Goal: Task Accomplishment & Management: Manage account settings

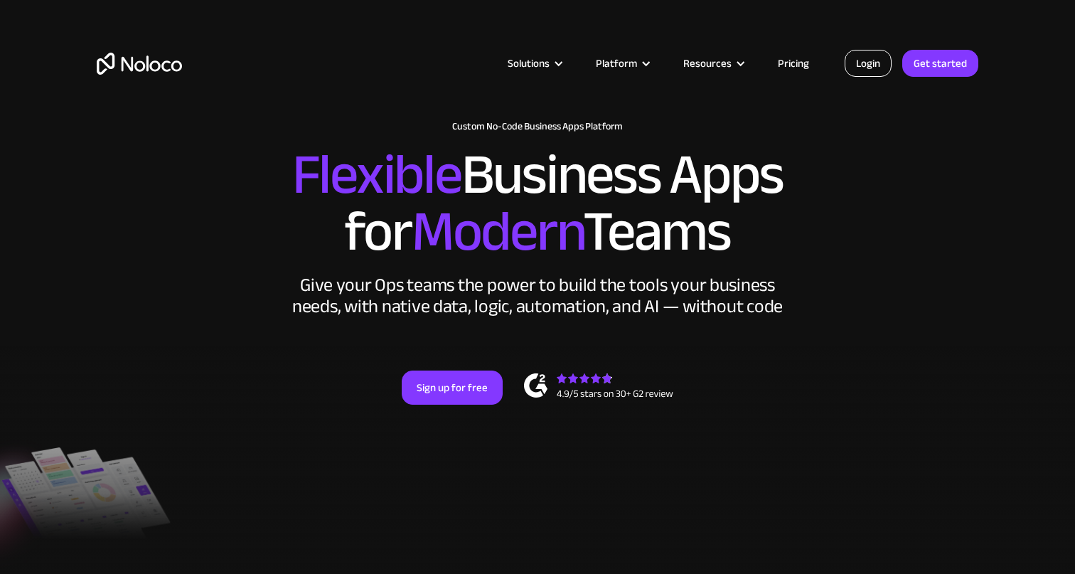
click at [872, 60] on link "Login" at bounding box center [867, 63] width 47 height 27
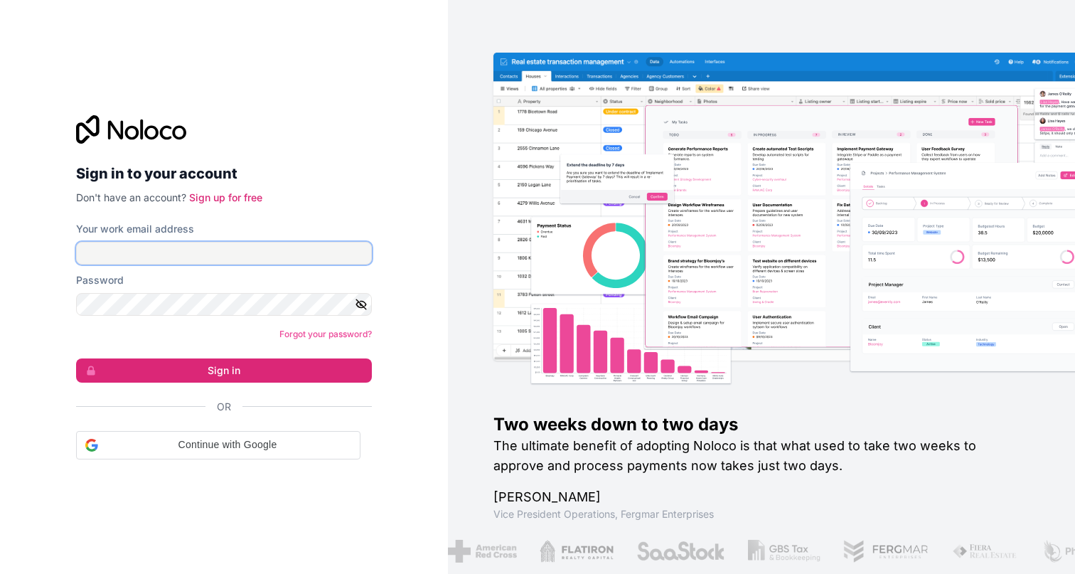
click at [219, 252] on input "Your work email address" at bounding box center [224, 253] width 296 height 23
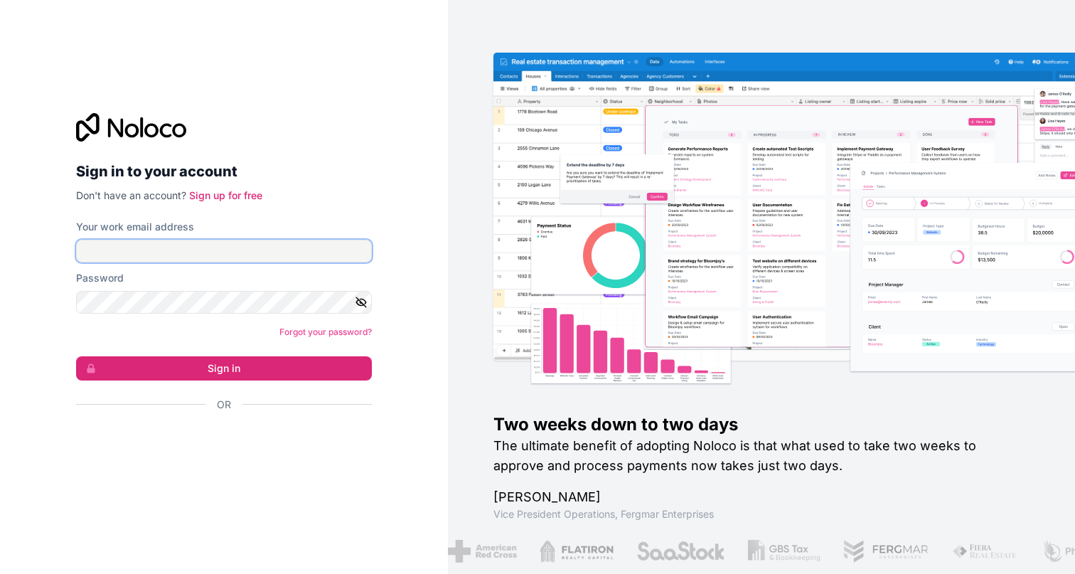
type input "jude@customate.solutions"
click at [76, 356] on button "Sign in" at bounding box center [224, 368] width 296 height 24
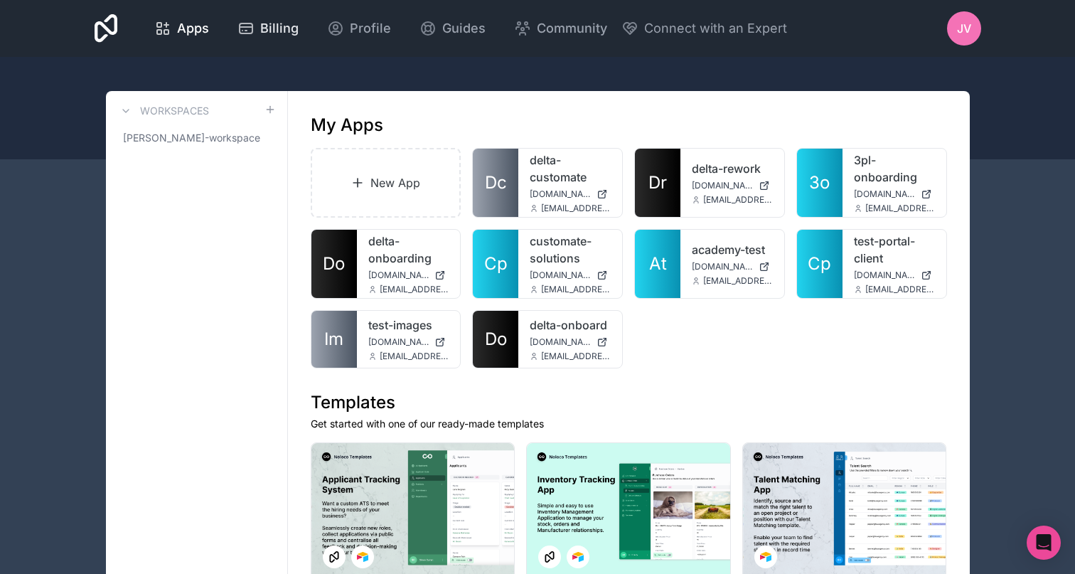
click at [271, 27] on span "Billing" at bounding box center [279, 28] width 38 height 20
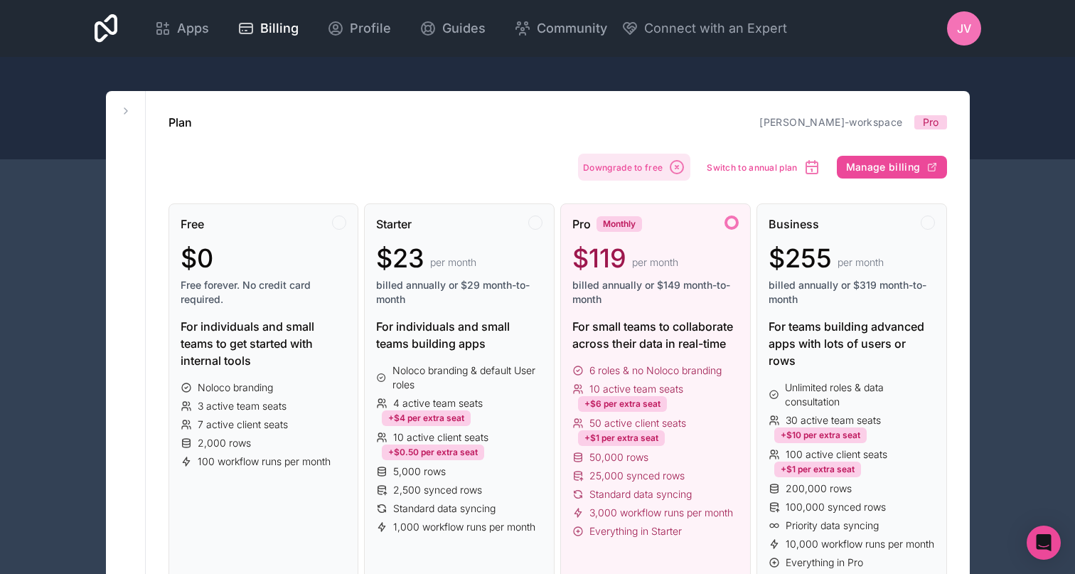
click at [660, 171] on span "Downgrade to free" at bounding box center [623, 167] width 80 height 11
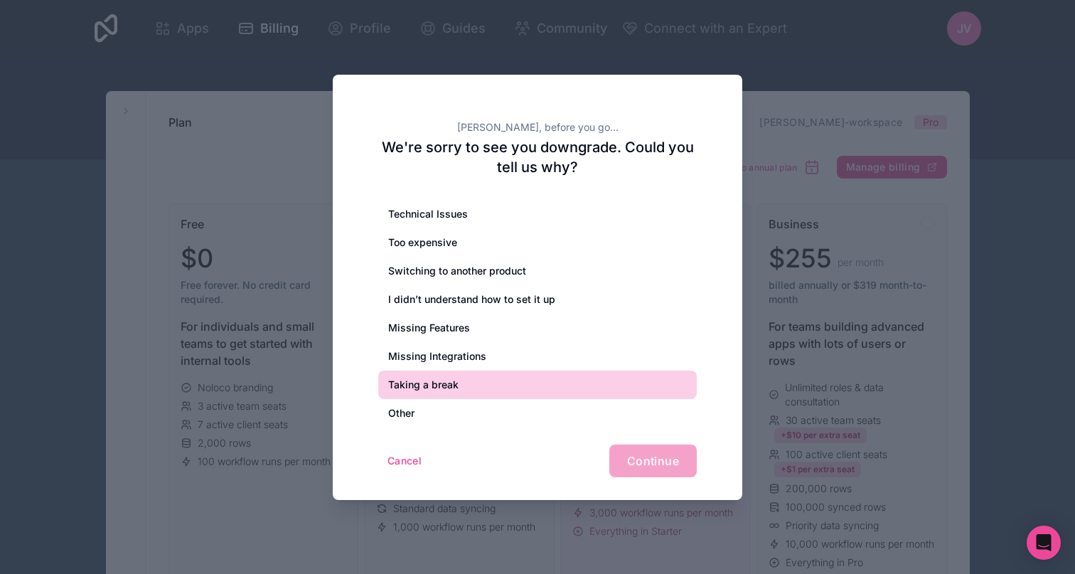
click at [463, 389] on div "Taking a break" at bounding box center [537, 384] width 318 height 28
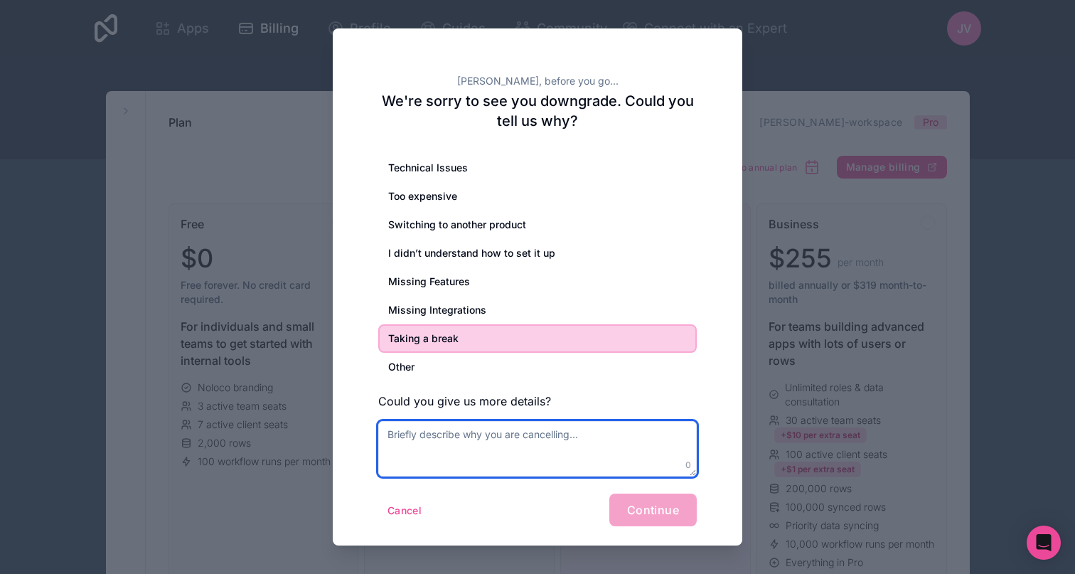
click at [654, 460] on textarea at bounding box center [537, 448] width 318 height 55
type textarea "client paused project"
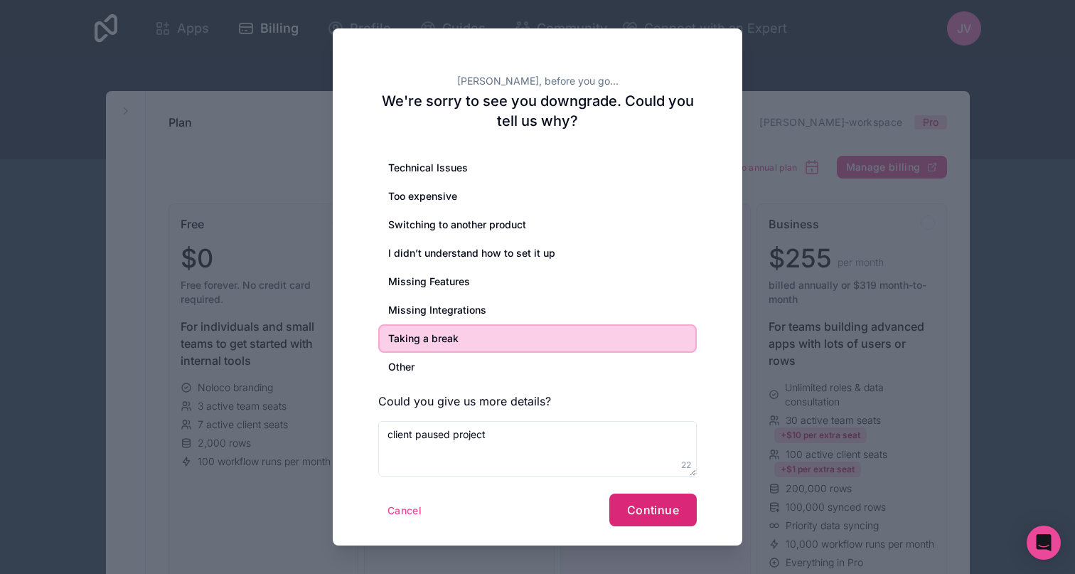
click at [657, 510] on span "Continue" at bounding box center [653, 509] width 52 height 14
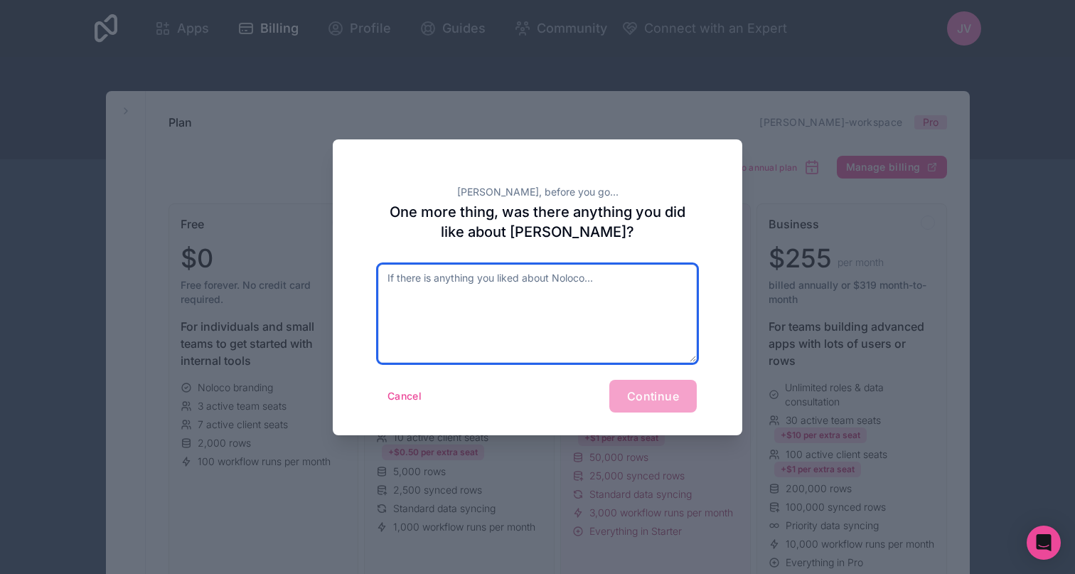
click at [629, 339] on textarea at bounding box center [537, 313] width 318 height 98
type textarea "all of it, keep it up"
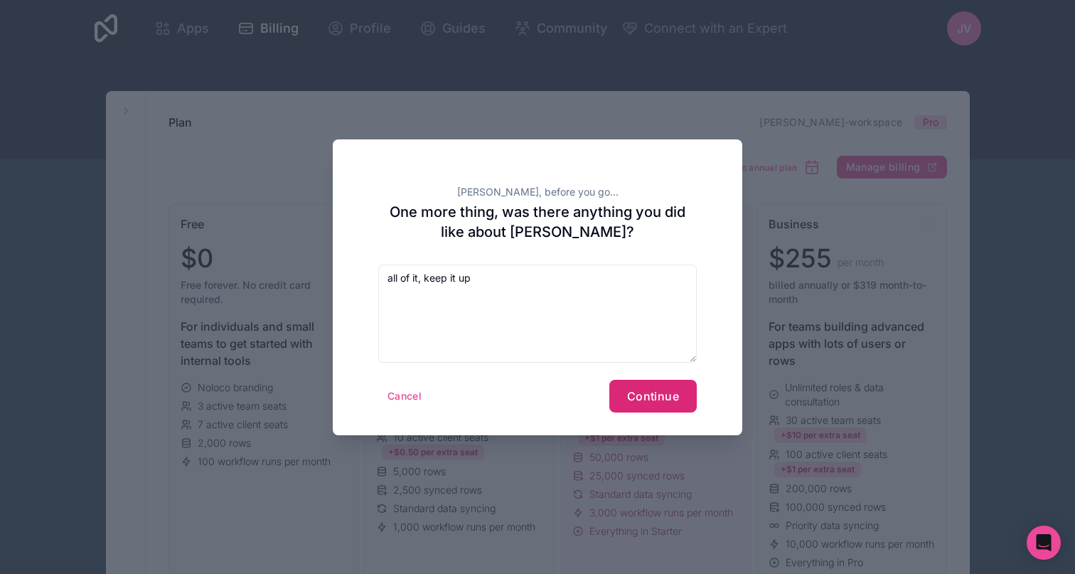
click at [677, 403] on button "Continue" at bounding box center [652, 396] width 87 height 33
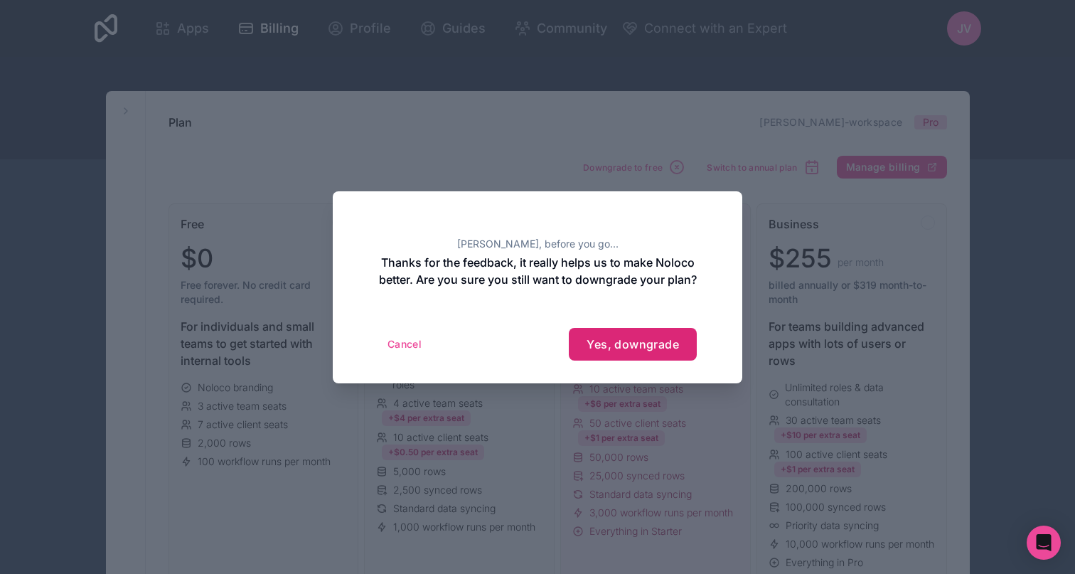
click at [656, 360] on button "Yes, downgrade" at bounding box center [633, 344] width 128 height 33
